Goal: Information Seeking & Learning: Learn about a topic

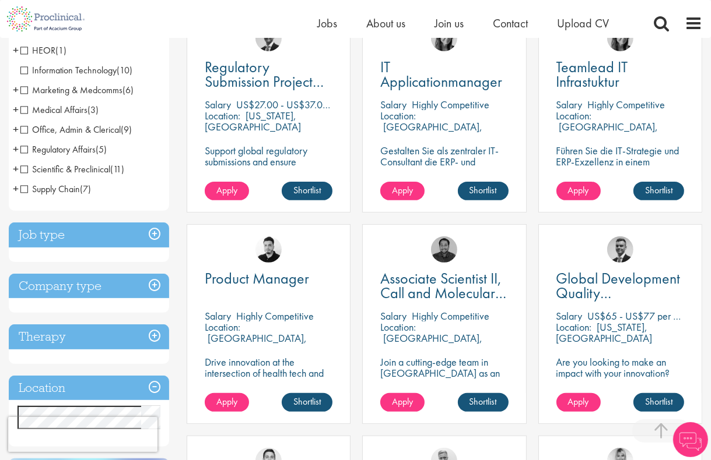
scroll to position [350, 0]
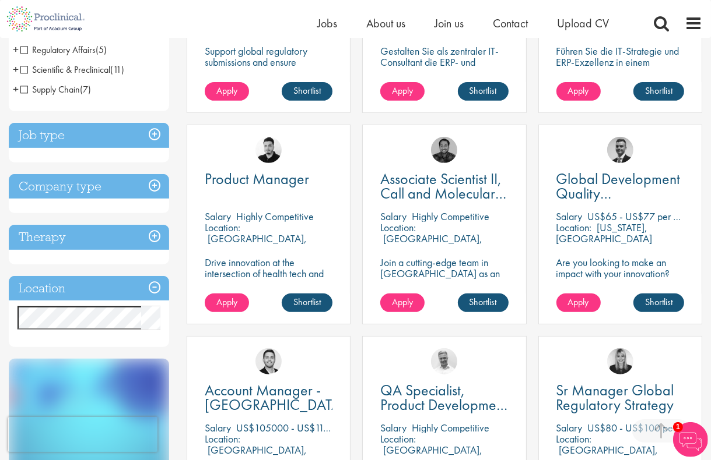
click at [154, 285] on h3 "Location" at bounding box center [89, 288] width 160 height 25
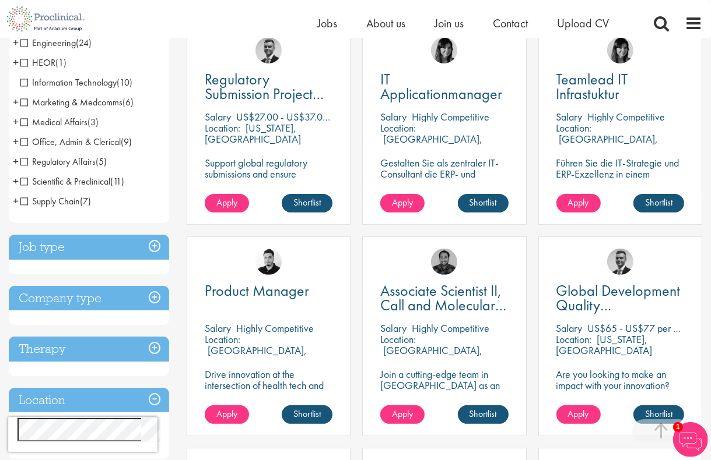
scroll to position [58, 0]
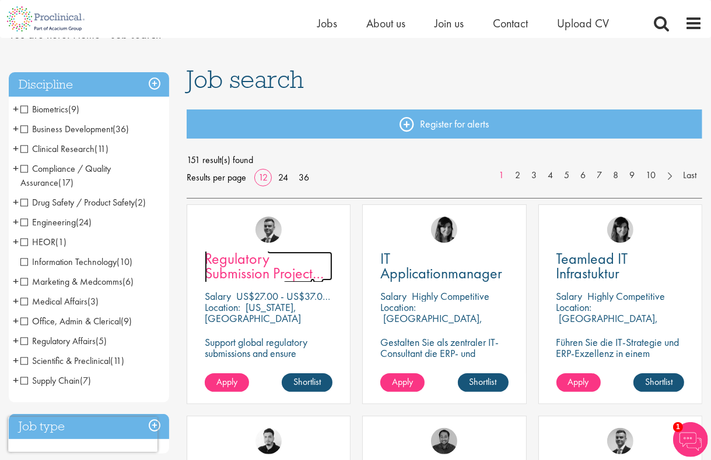
click at [251, 268] on span "Regulatory Submission Project Management" at bounding box center [264, 273] width 119 height 49
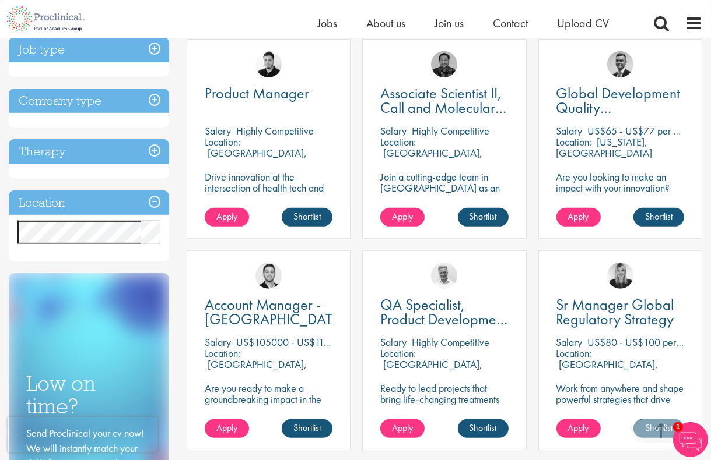
scroll to position [408, 0]
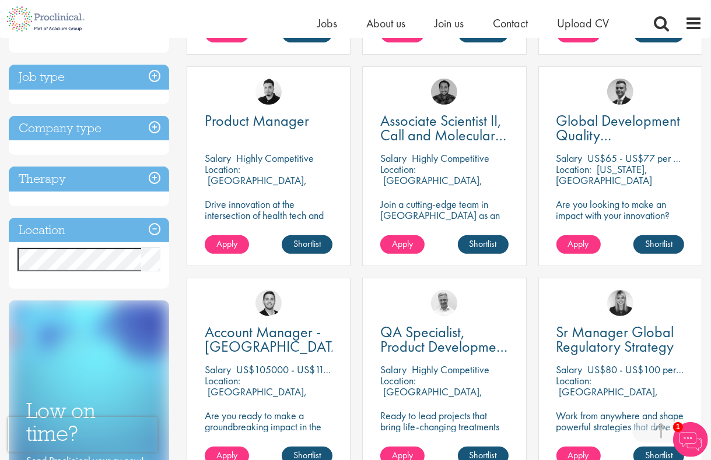
click at [153, 76] on h3 "Job type" at bounding box center [89, 77] width 160 height 25
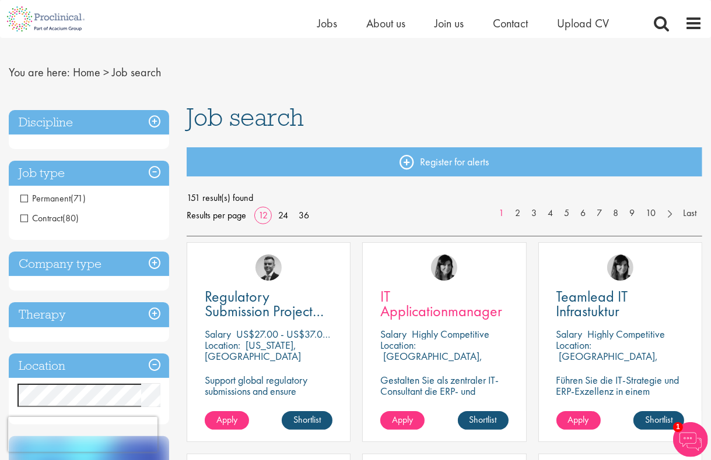
scroll to position [0, 0]
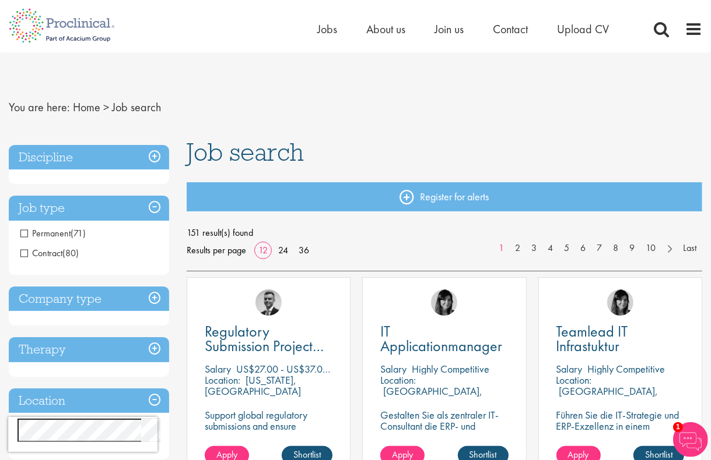
click at [154, 299] on h3 "Company type" at bounding box center [89, 299] width 160 height 25
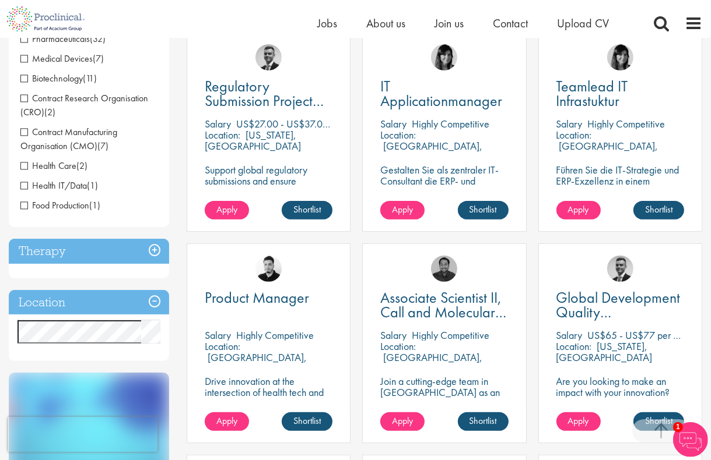
scroll to position [350, 0]
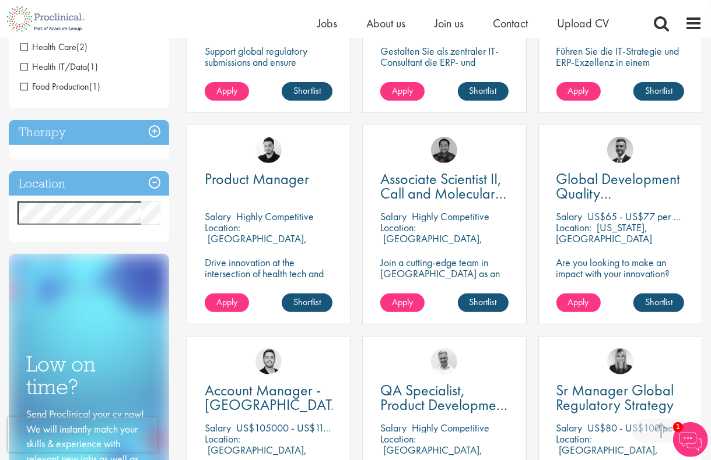
click at [156, 183] on h3 "Location" at bounding box center [89, 183] width 160 height 25
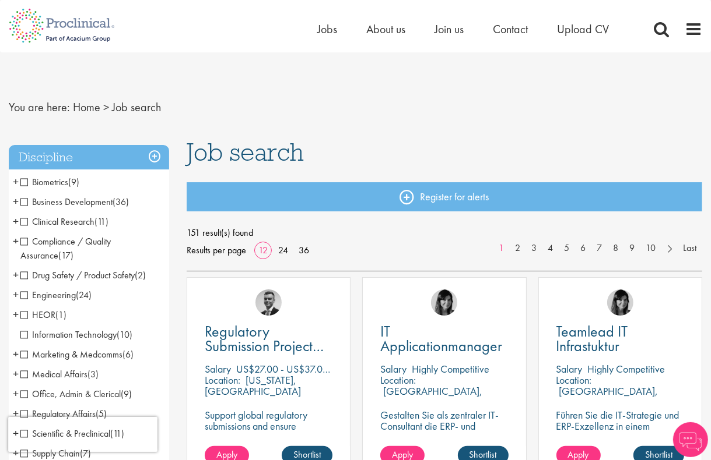
scroll to position [175, 0]
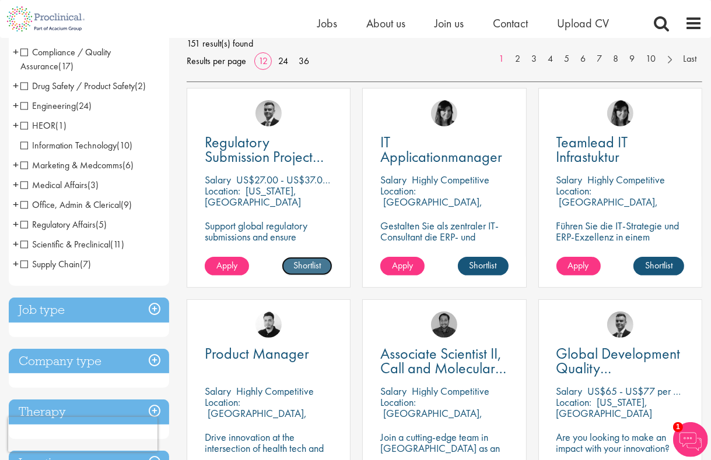
click at [297, 266] on link "Shortlist" at bounding box center [307, 266] width 51 height 19
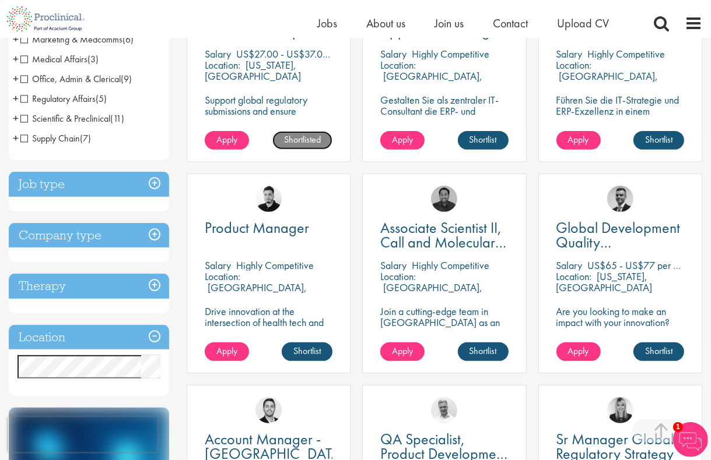
scroll to position [350, 0]
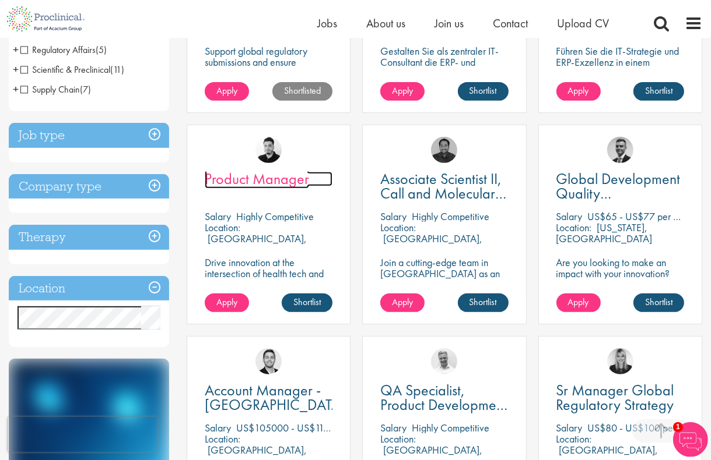
click at [271, 181] on span "Product Manager" at bounding box center [257, 179] width 104 height 20
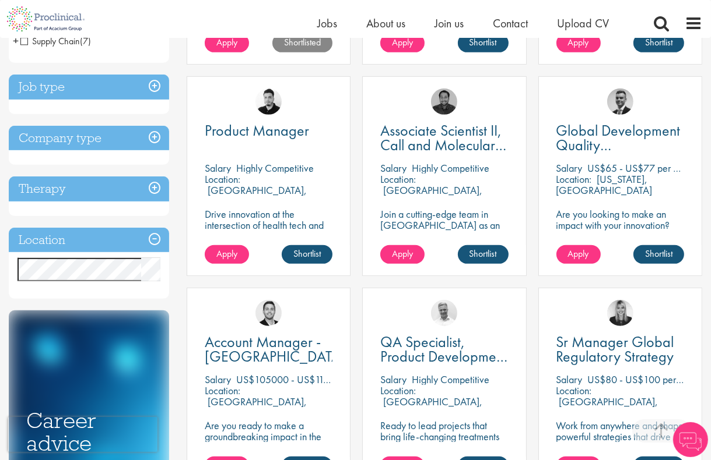
scroll to position [408, 0]
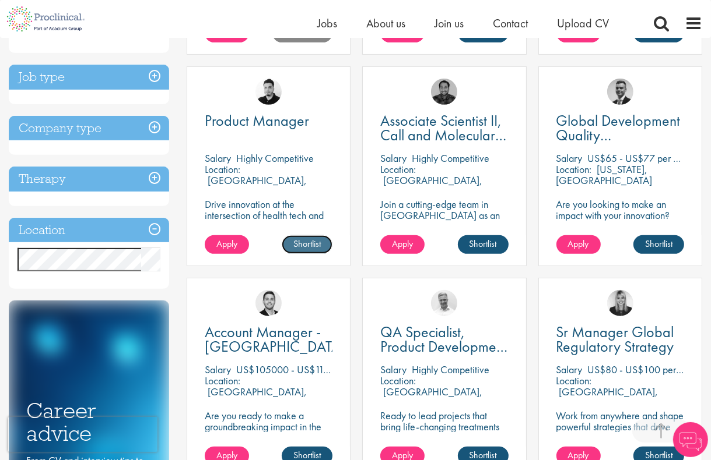
click at [301, 247] on link "Shortlist" at bounding box center [307, 244] width 51 height 19
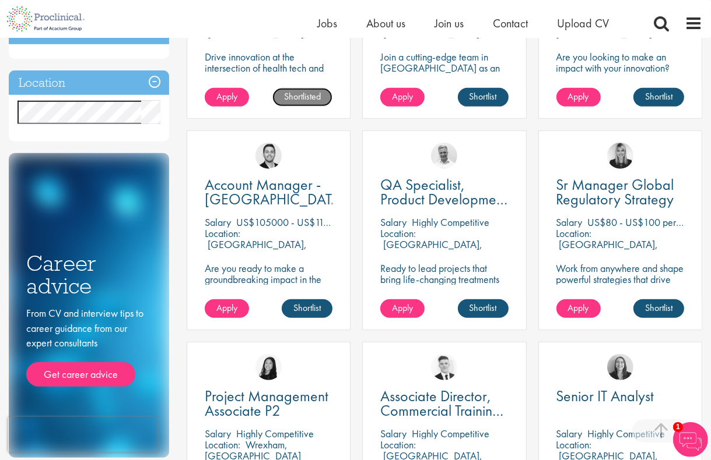
scroll to position [583, 0]
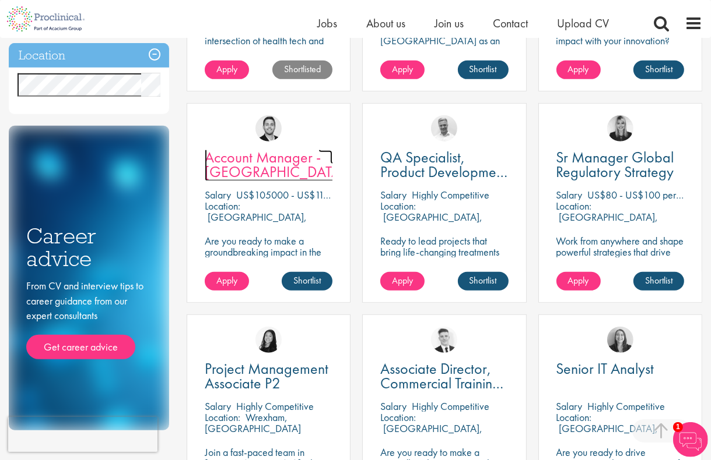
click at [280, 154] on span "Account Manager - Seattle" at bounding box center [275, 164] width 140 height 34
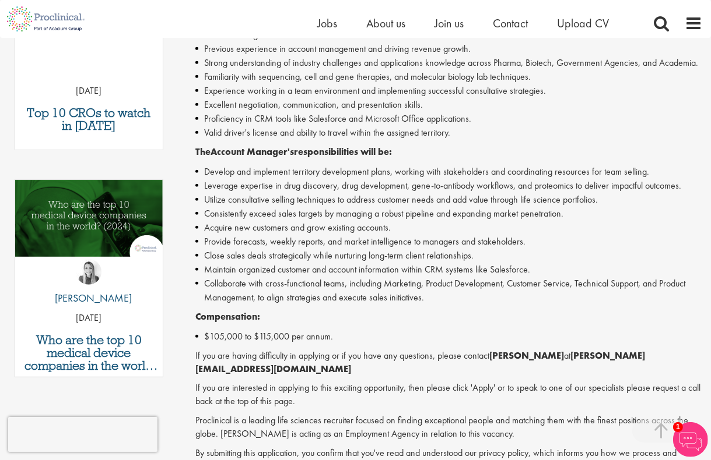
scroll to position [350, 0]
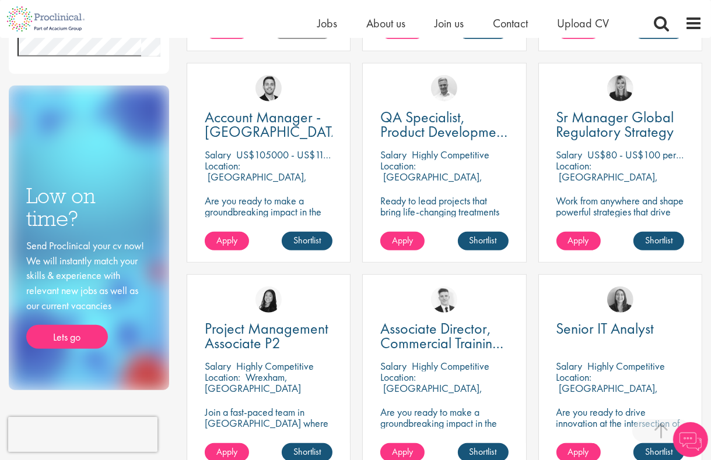
scroll to position [758, 0]
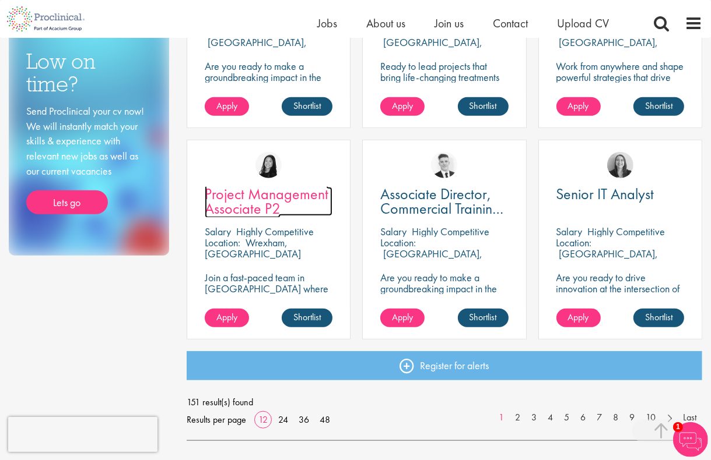
click at [282, 210] on link "Project Management Associate P2" at bounding box center [269, 201] width 128 height 29
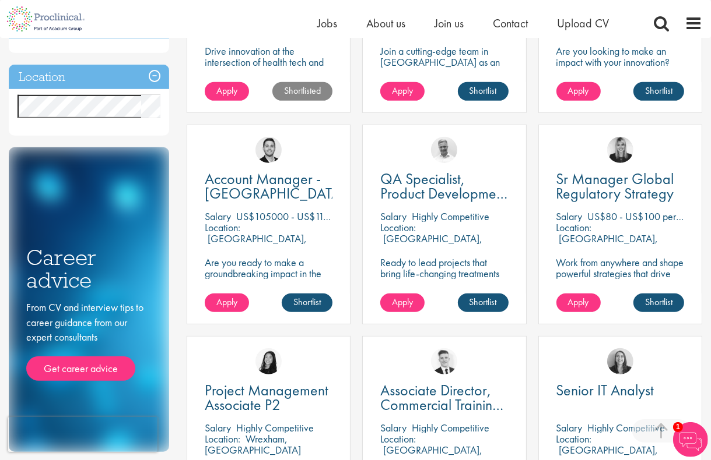
scroll to position [466, 0]
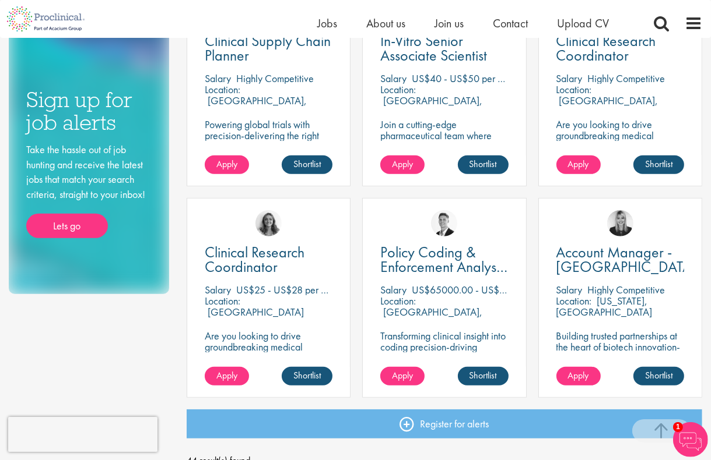
scroll to position [758, 0]
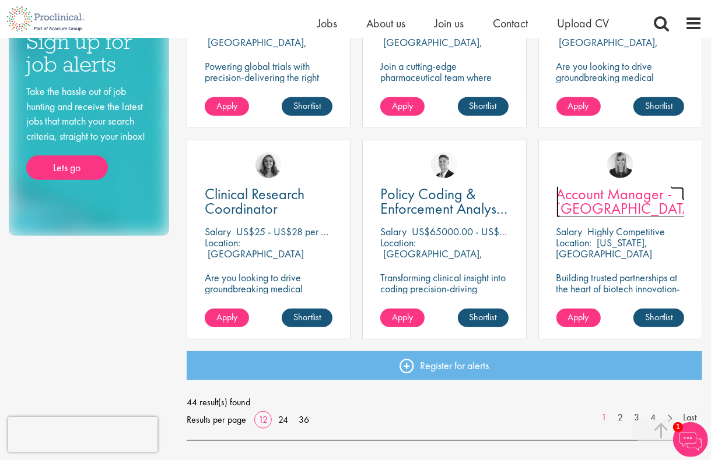
click at [597, 193] on span "Account Manager - [GEOGRAPHIC_DATA]" at bounding box center [626, 201] width 140 height 34
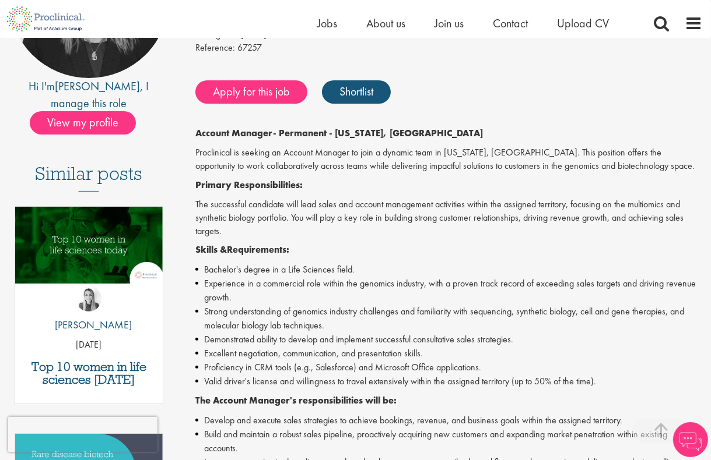
scroll to position [233, 0]
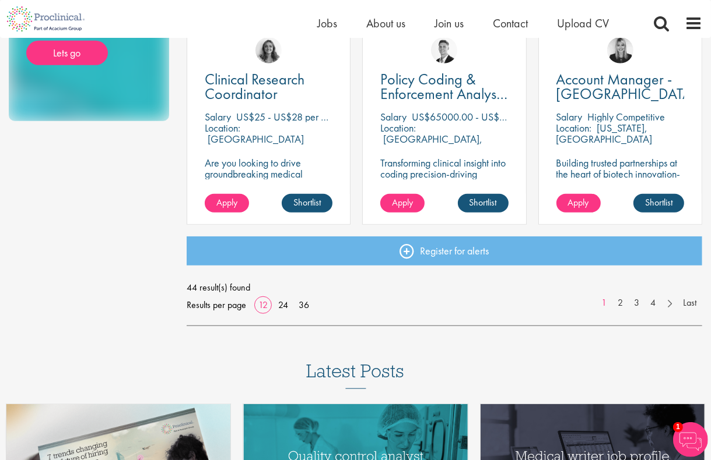
scroll to position [874, 0]
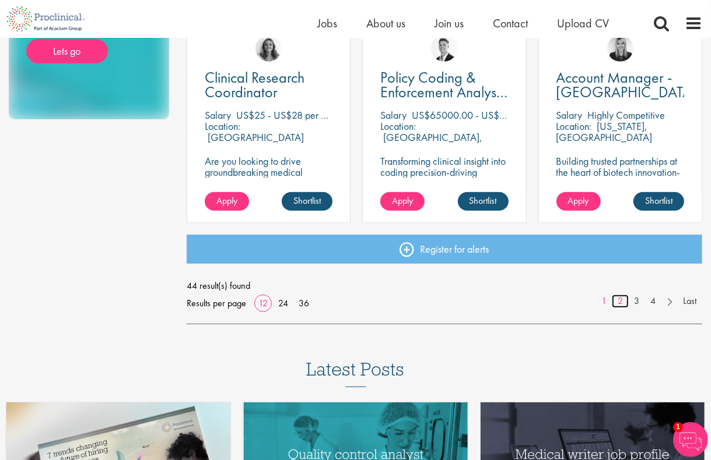
click at [622, 300] on link "2" at bounding box center [619, 301] width 17 height 13
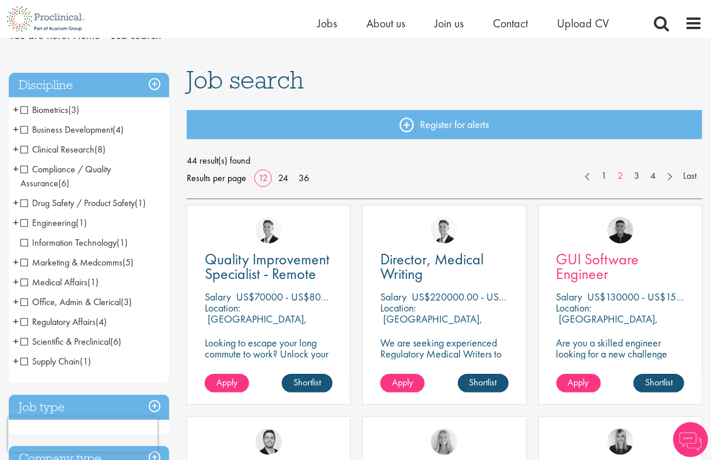
scroll to position [175, 0]
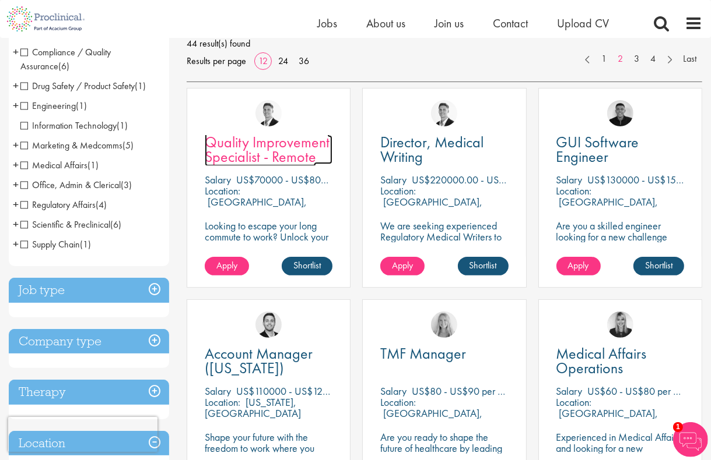
click at [249, 157] on span "Quality Improvement Specialist - Remote" at bounding box center [267, 149] width 125 height 34
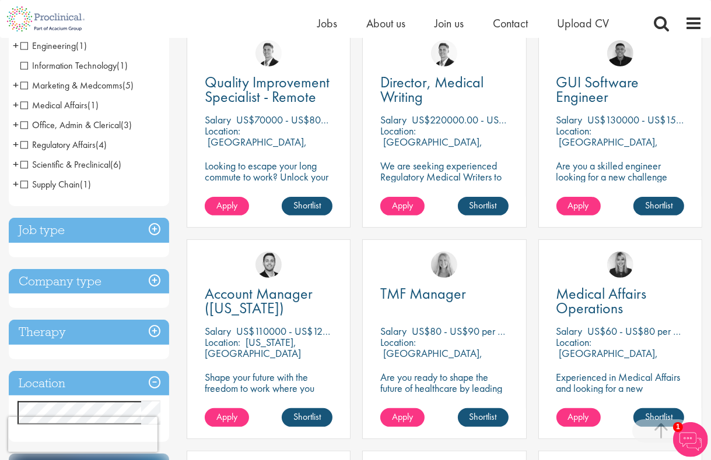
scroll to position [350, 0]
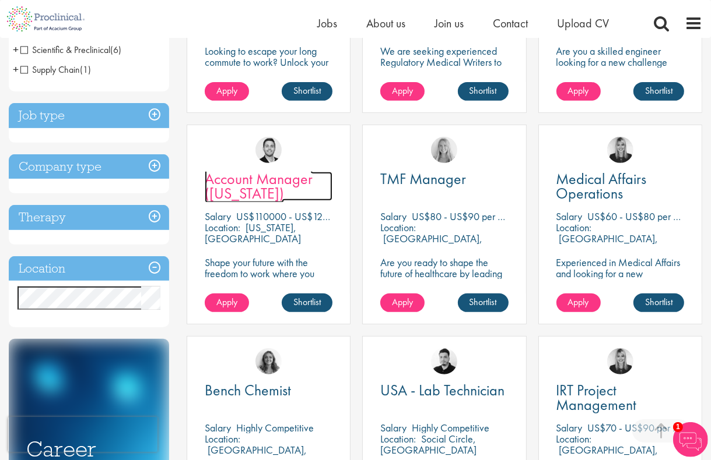
click at [232, 184] on span "Account Manager ([US_STATE])" at bounding box center [259, 186] width 108 height 34
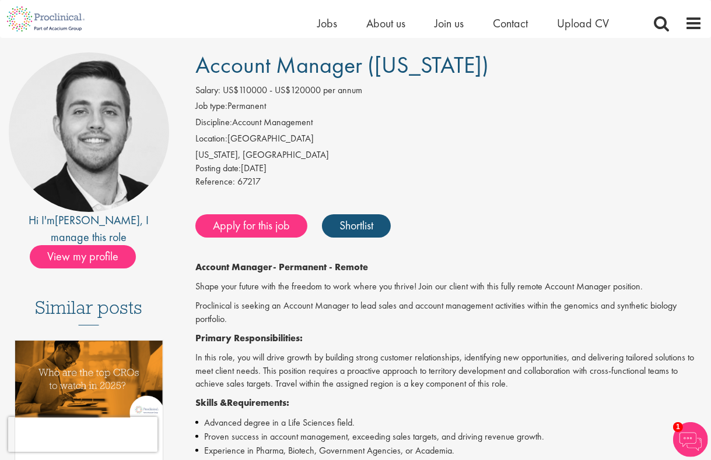
scroll to position [58, 0]
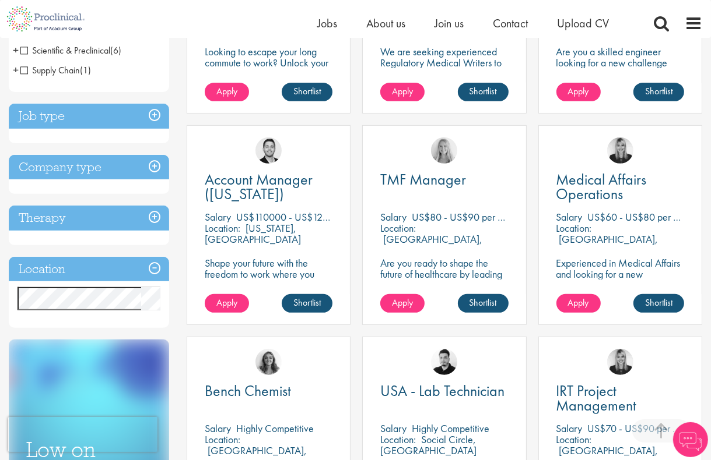
scroll to position [350, 0]
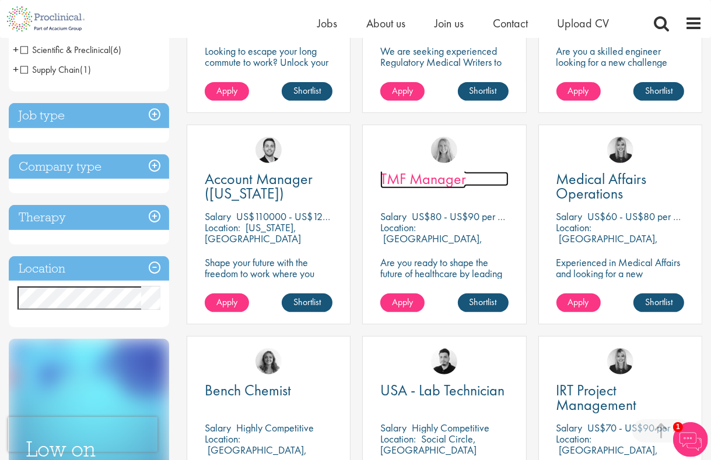
click at [406, 180] on span "TMF Manager" at bounding box center [423, 179] width 86 height 20
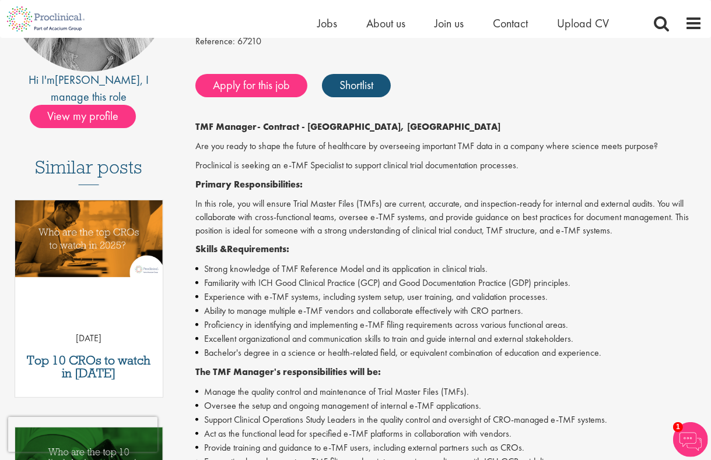
scroll to position [58, 0]
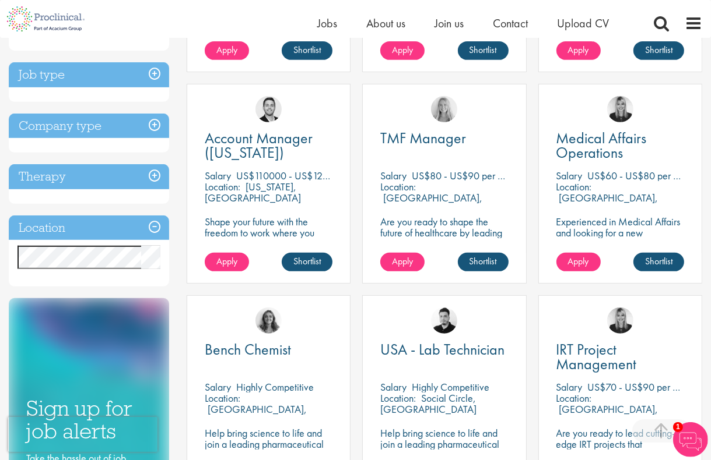
scroll to position [388, 0]
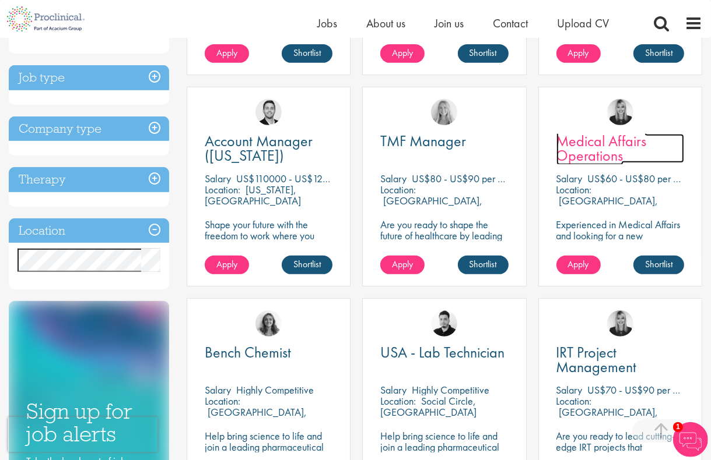
click at [616, 146] on span "Medical Affairs Operations" at bounding box center [601, 148] width 90 height 34
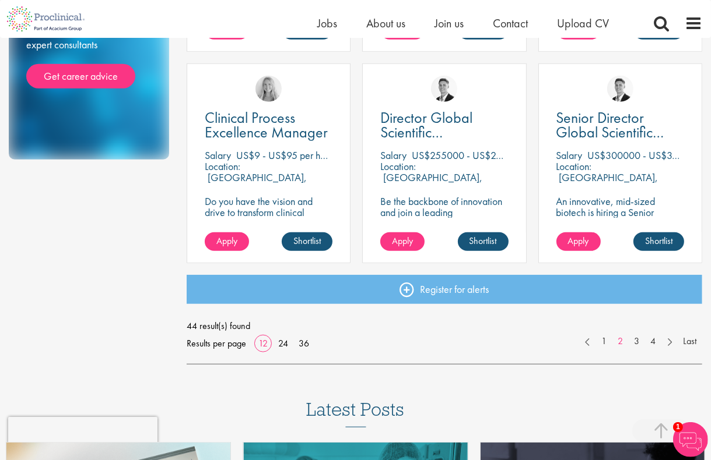
scroll to position [854, 0]
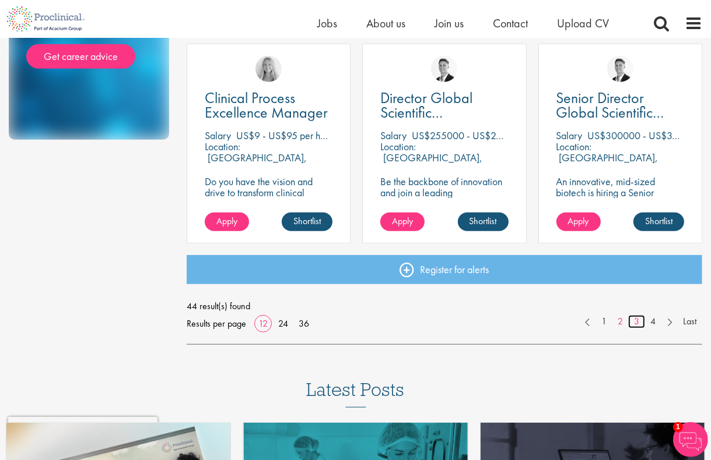
click at [637, 321] on link "3" at bounding box center [636, 321] width 17 height 13
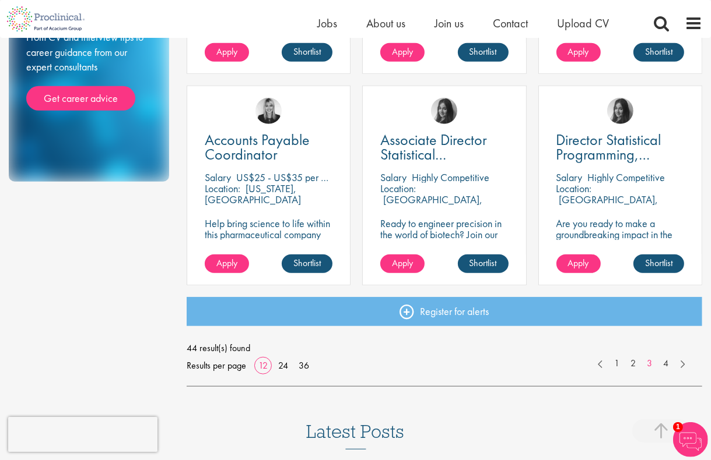
scroll to position [874, 0]
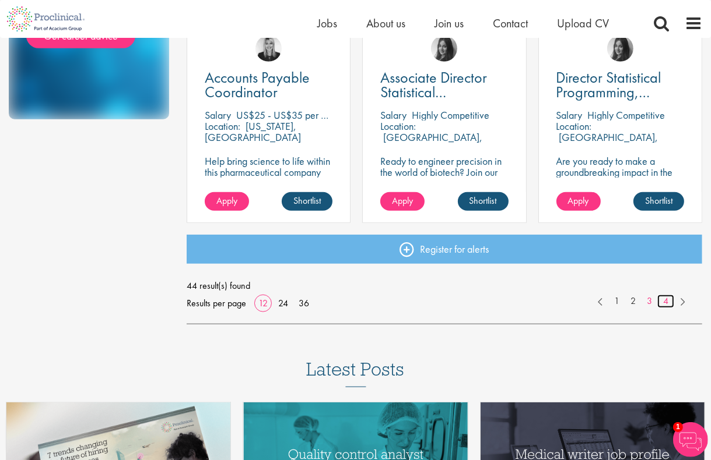
click at [666, 297] on link "4" at bounding box center [665, 301] width 17 height 13
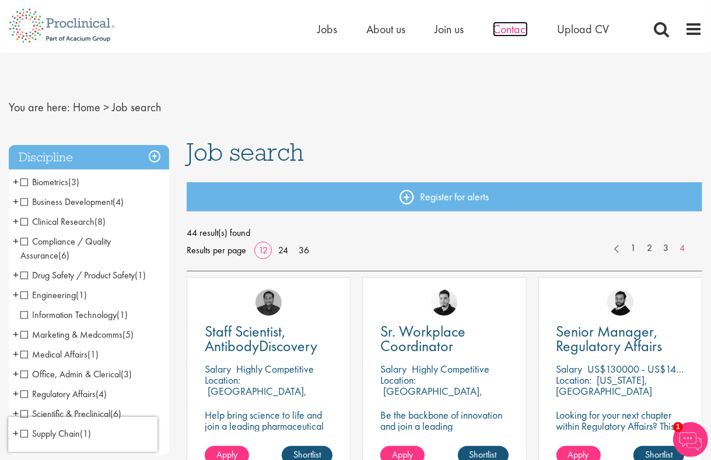
click at [518, 29] on span "Contact" at bounding box center [510, 29] width 35 height 15
